Goal: Task Accomplishment & Management: Use online tool/utility

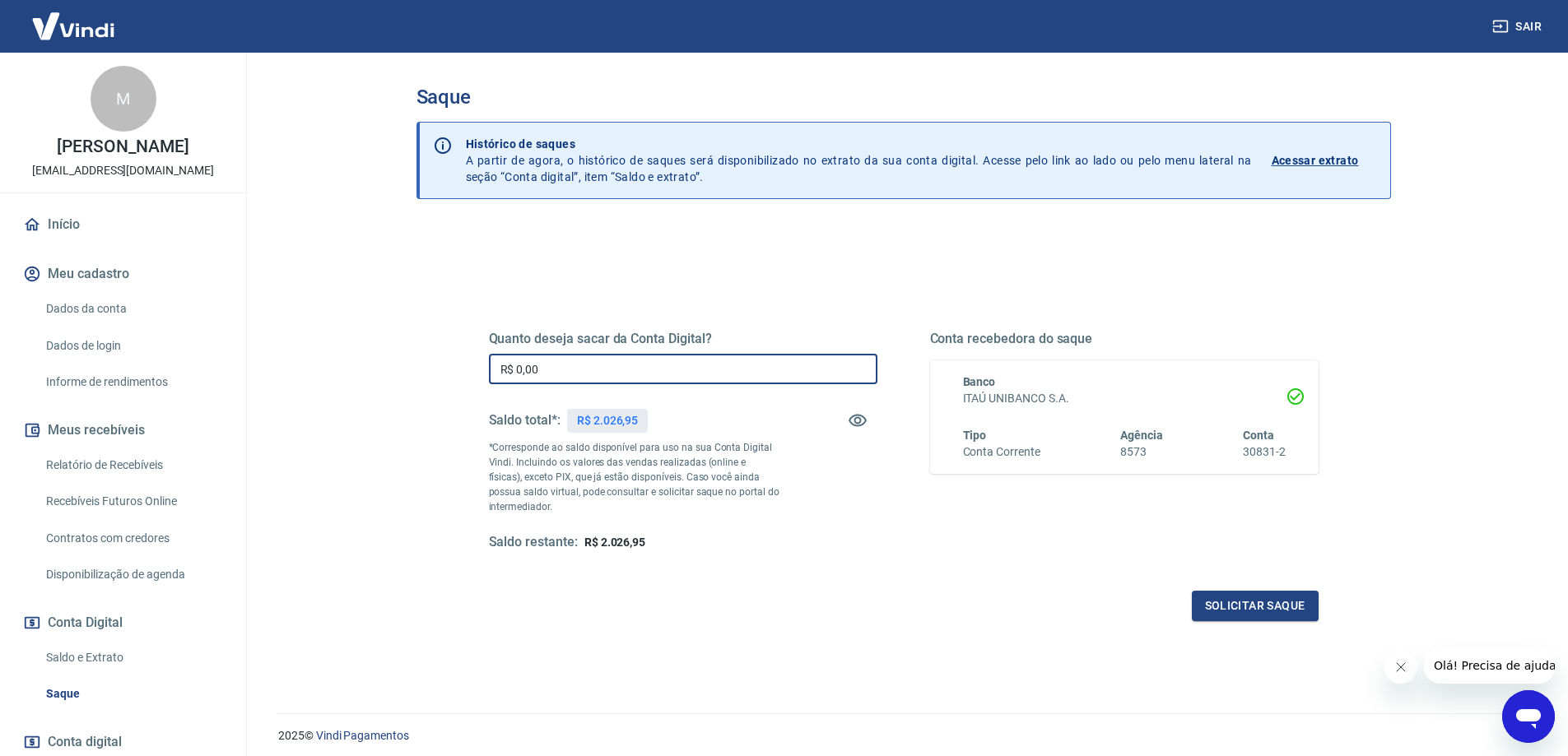
click at [559, 373] on input "R$ 0,00" at bounding box center [682, 368] width 388 height 30
type input "R$ 399,00"
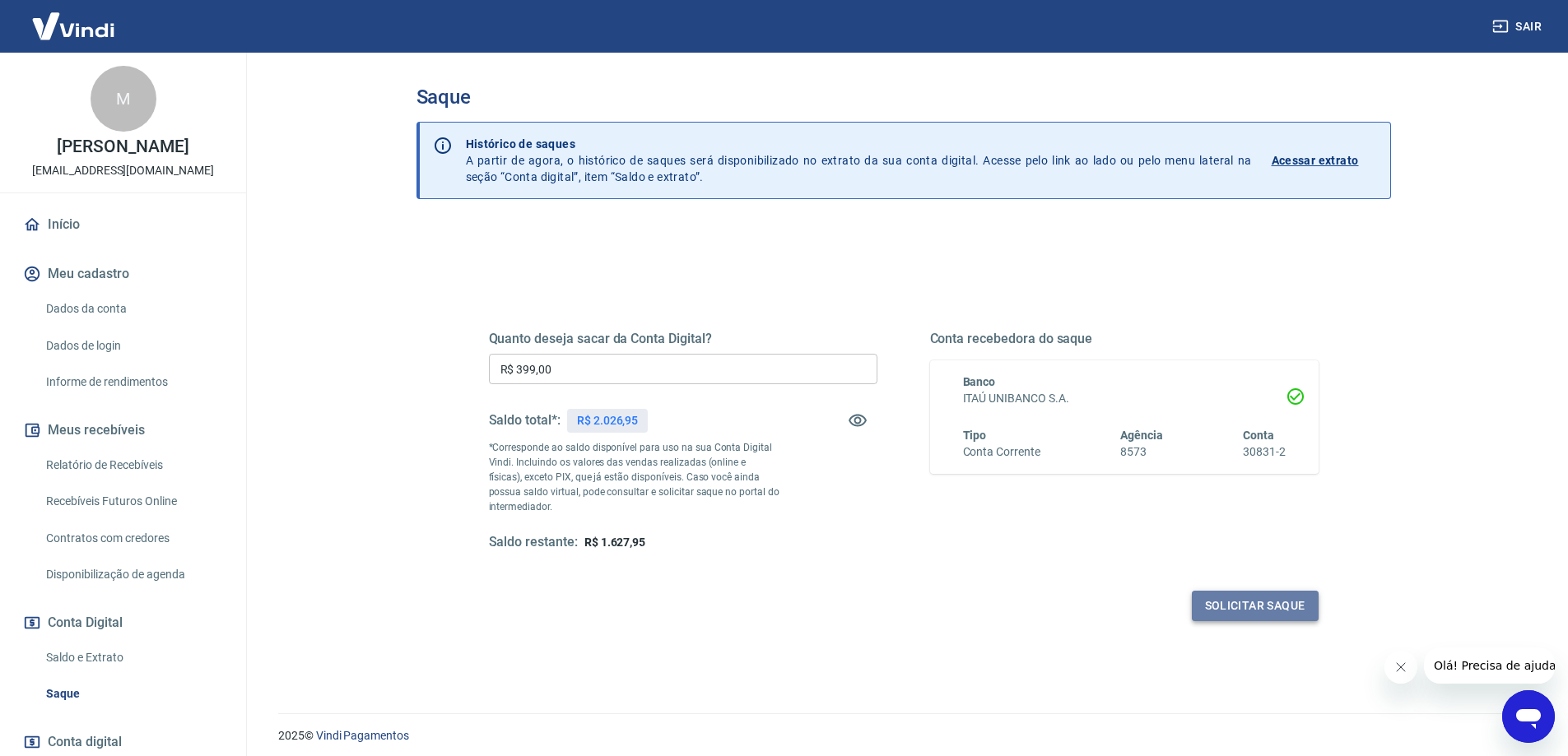
click at [1268, 605] on button "Solicitar saque" at bounding box center [1255, 606] width 127 height 30
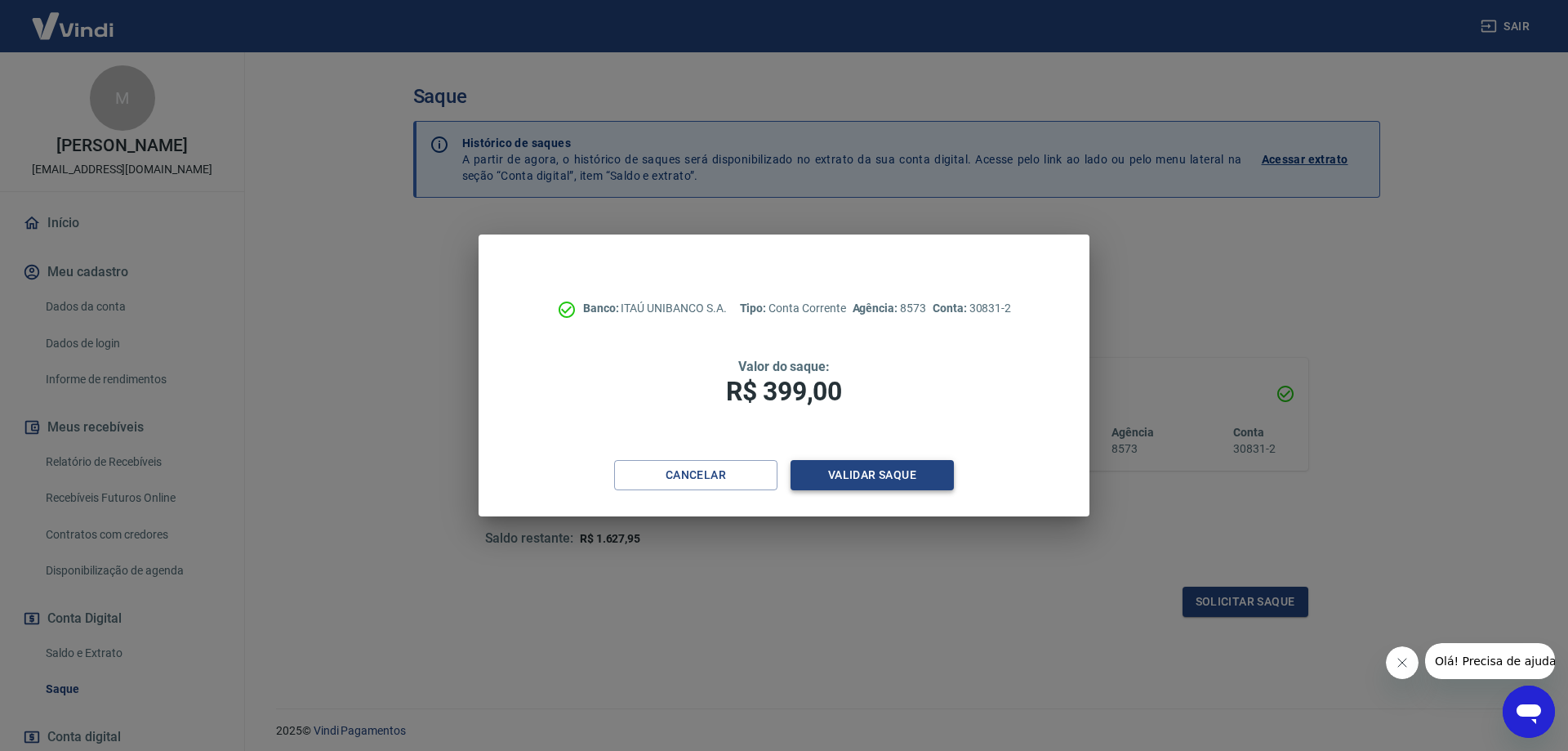
click at [899, 481] on button "Validar saque" at bounding box center [872, 475] width 163 height 30
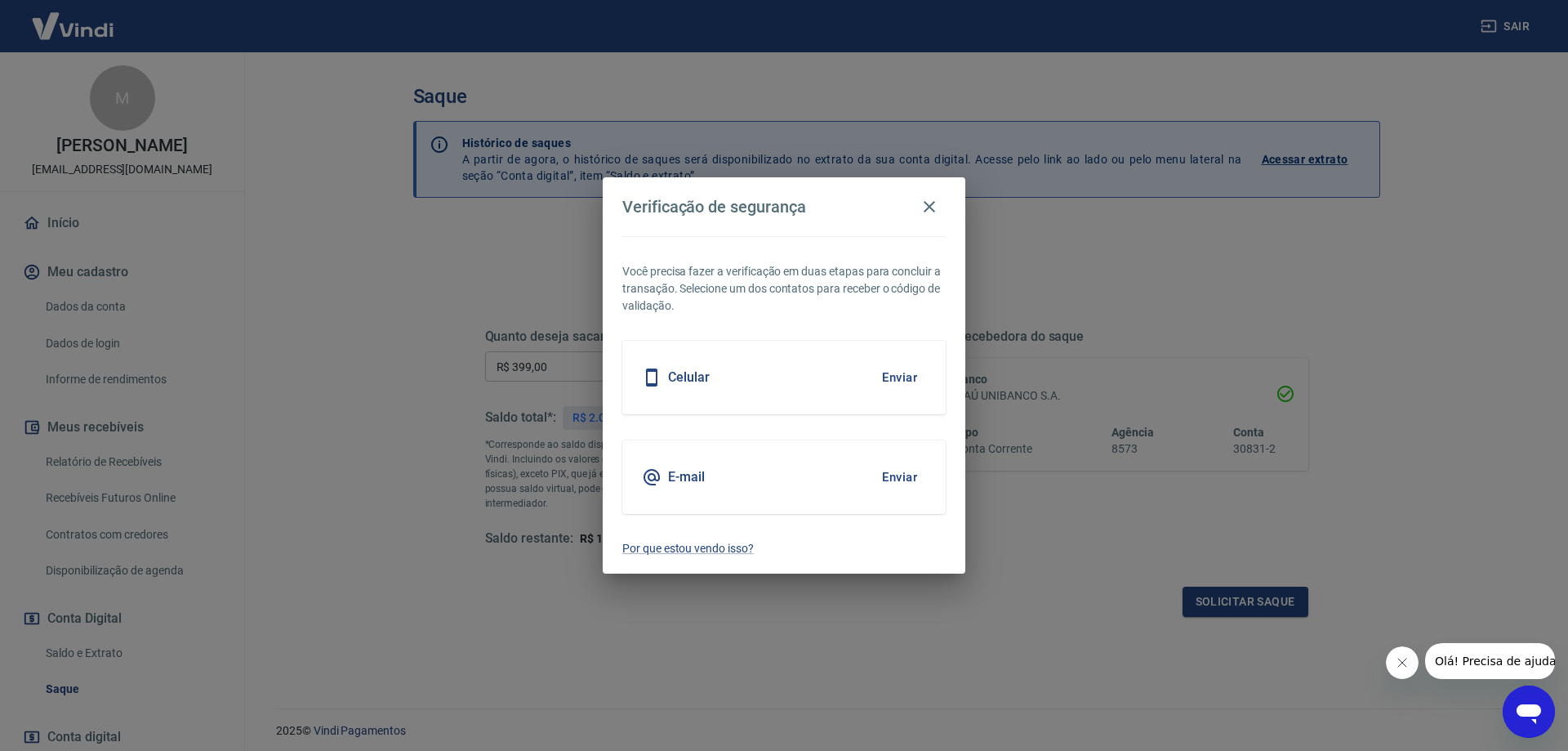
click at [908, 379] on button "Enviar" at bounding box center [900, 378] width 53 height 34
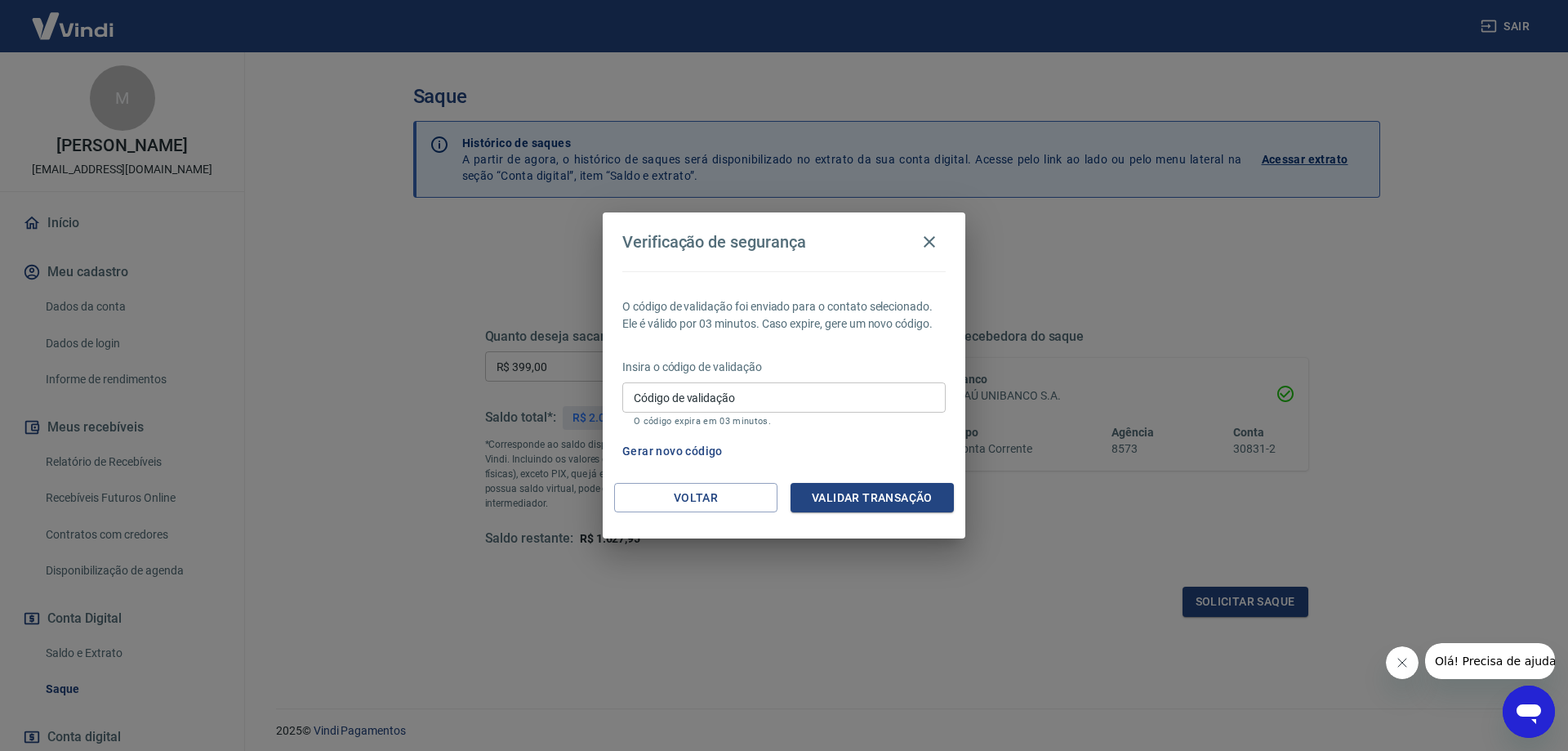
click at [758, 394] on input "Código de validação" at bounding box center [783, 397] width 323 height 30
click at [840, 496] on button "Validar transação" at bounding box center [872, 498] width 163 height 30
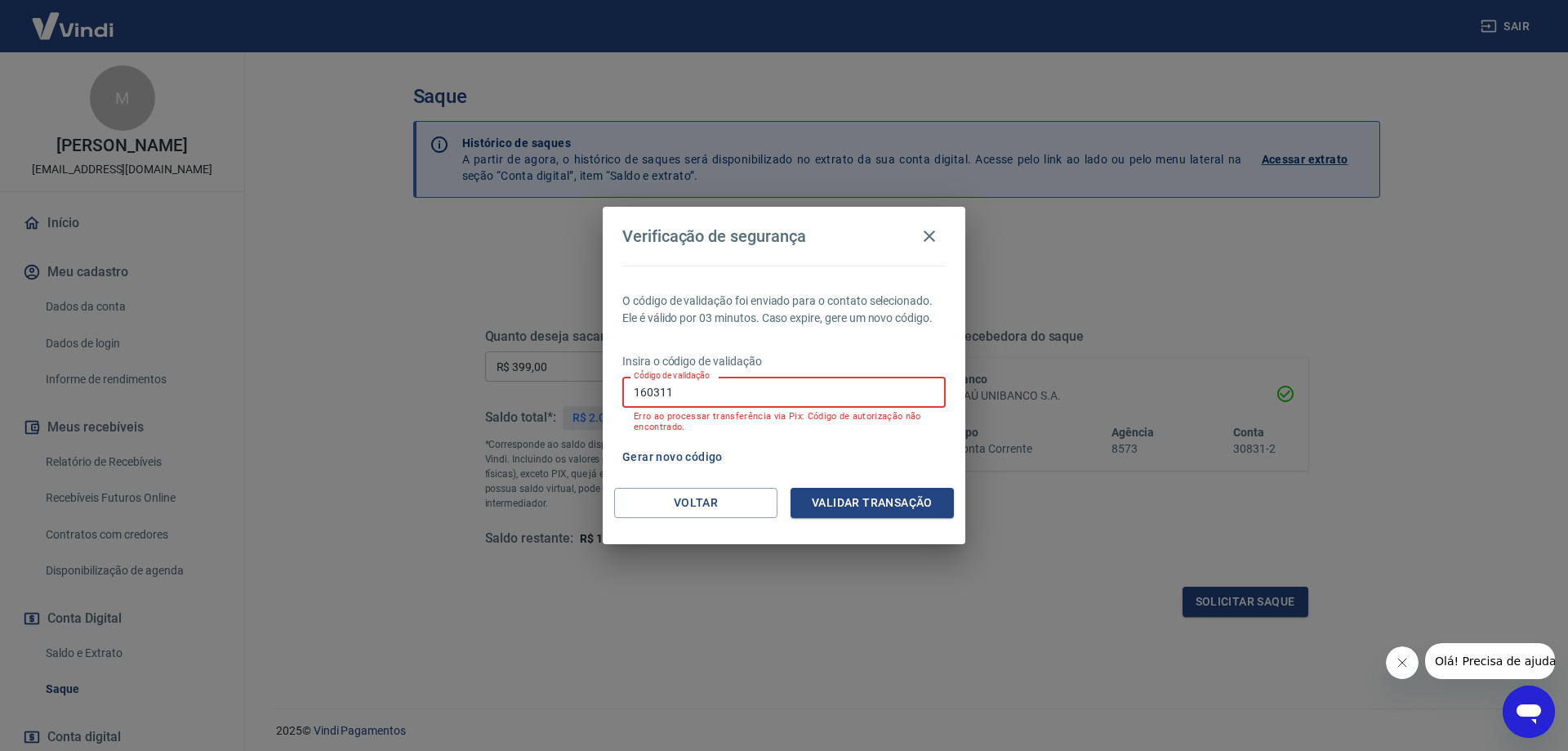
click at [691, 394] on input "160311" at bounding box center [783, 391] width 323 height 30
type input "1"
type input "824460"
click at [802, 439] on div "O código de validação foi enviado para o contato selecionado. Ele é válido por …" at bounding box center [784, 376] width 363 height 222
click at [857, 495] on button "Validar transação" at bounding box center [872, 502] width 163 height 30
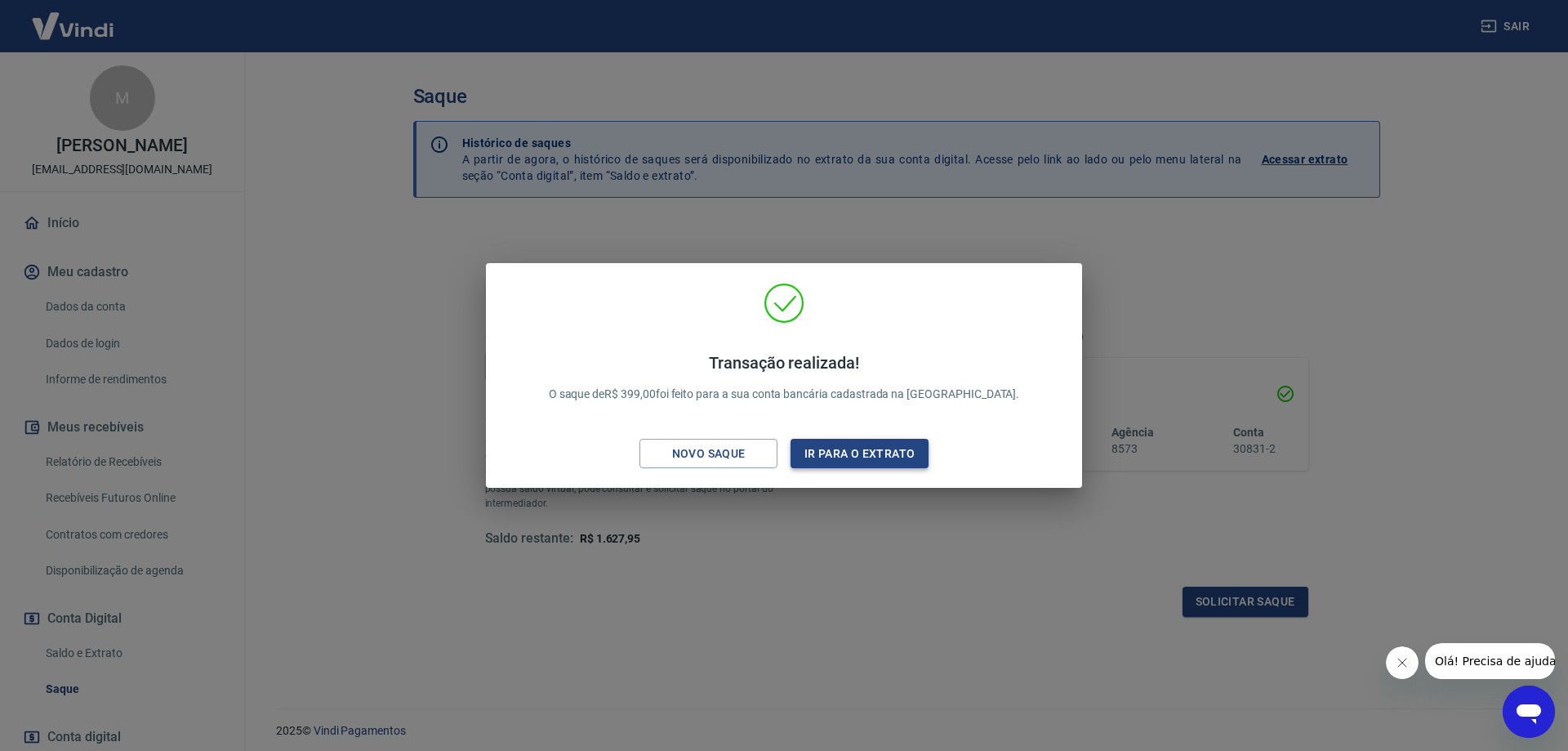
click at [859, 461] on button "Ir para o extrato" at bounding box center [859, 453] width 138 height 30
